Goal: Task Accomplishment & Management: Complete application form

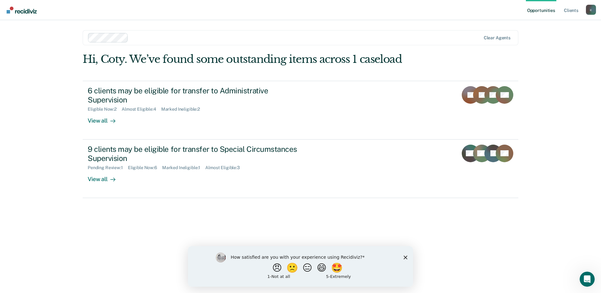
click at [560, 120] on div "Opportunities Client s [EMAIL_ADDRESS][DOMAIN_NAME] c Profile How it works Log …" at bounding box center [300, 146] width 601 height 293
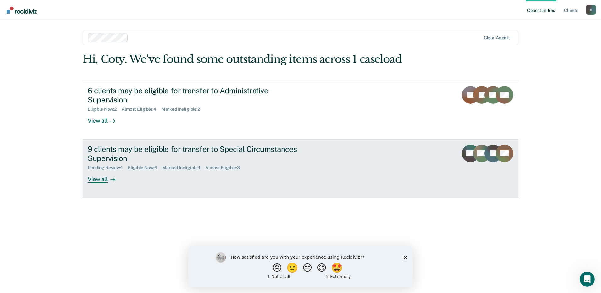
click at [329, 160] on link "9 clients may be eligible for transfer to Special Circumstances Supervision Pen…" at bounding box center [301, 169] width 436 height 58
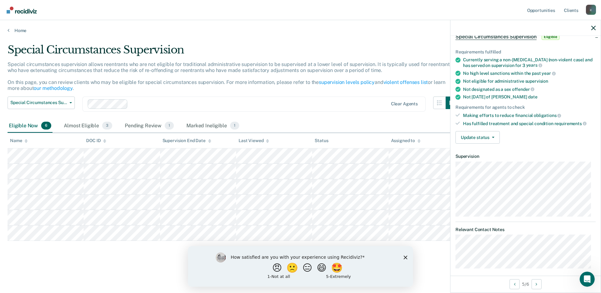
scroll to position [40, 0]
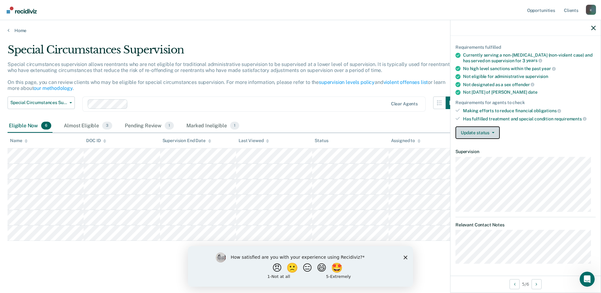
click at [492, 132] on icon "button" at bounding box center [493, 132] width 3 height 1
click at [551, 140] on div "Requirements fulfilled Currently serving a non-[MEDICAL_DATA] (non-violent case…" at bounding box center [525, 89] width 150 height 109
click at [483, 131] on button "Update status" at bounding box center [478, 132] width 44 height 13
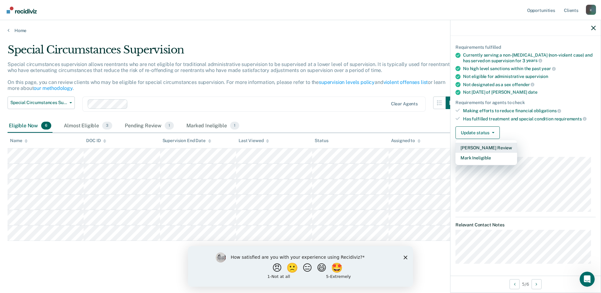
click at [487, 147] on button "[PERSON_NAME] Review" at bounding box center [487, 148] width 62 height 10
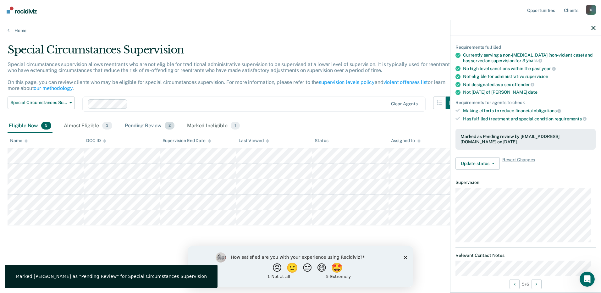
click at [143, 124] on div "Pending Review 2" at bounding box center [150, 126] width 52 height 14
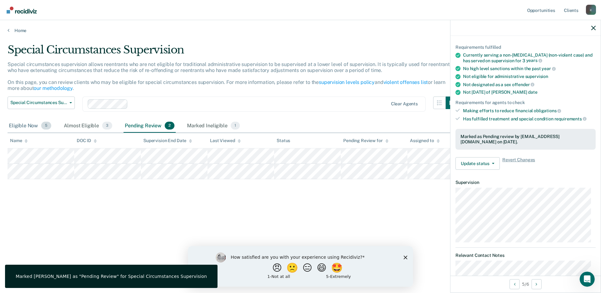
click at [20, 123] on div "Eligible Now 5" at bounding box center [30, 126] width 45 height 14
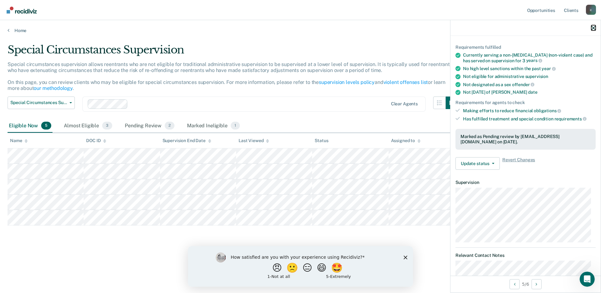
click at [594, 30] on icon "button" at bounding box center [593, 28] width 4 height 4
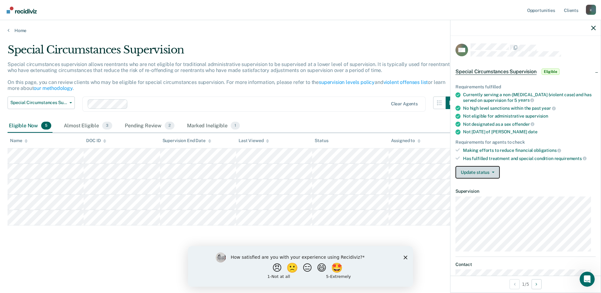
click at [496, 172] on button "Update status" at bounding box center [478, 172] width 44 height 13
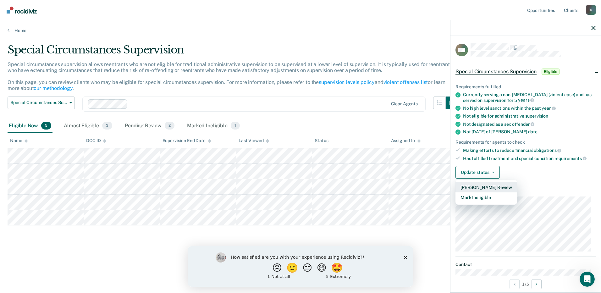
click at [494, 187] on button "[PERSON_NAME] Review" at bounding box center [487, 187] width 62 height 10
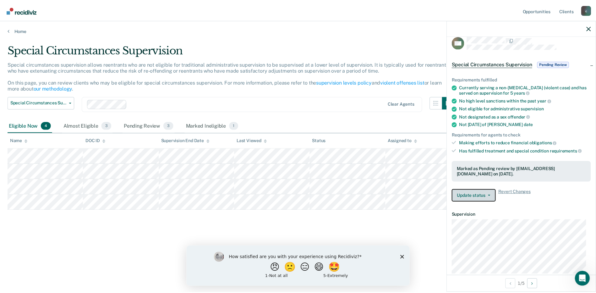
scroll to position [0, 0]
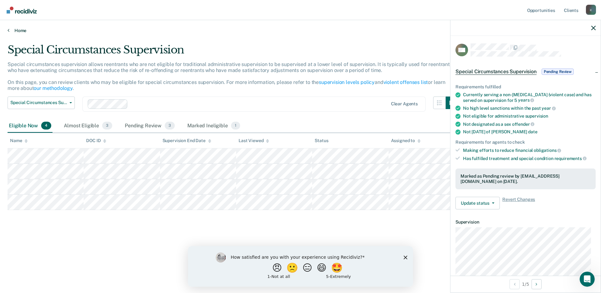
click at [20, 30] on link "Home" at bounding box center [301, 31] width 586 height 6
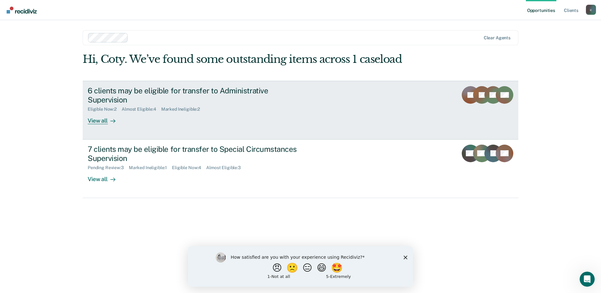
click at [347, 109] on link "6 clients may be eligible for transfer to Administrative Supervision Eligible N…" at bounding box center [301, 110] width 436 height 59
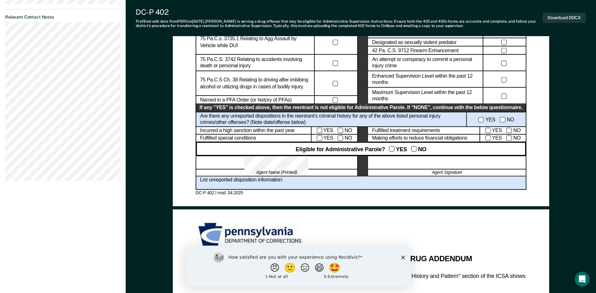
scroll to position [346, 0]
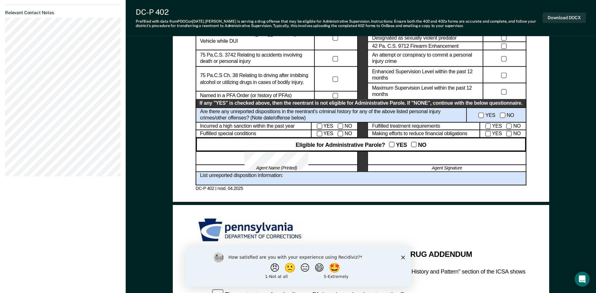
click at [402, 258] on icon "Close survey" at bounding box center [403, 257] width 4 height 4
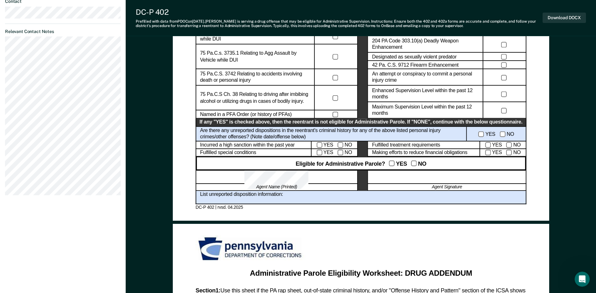
scroll to position [283, 0]
